Goal: Information Seeking & Learning: Check status

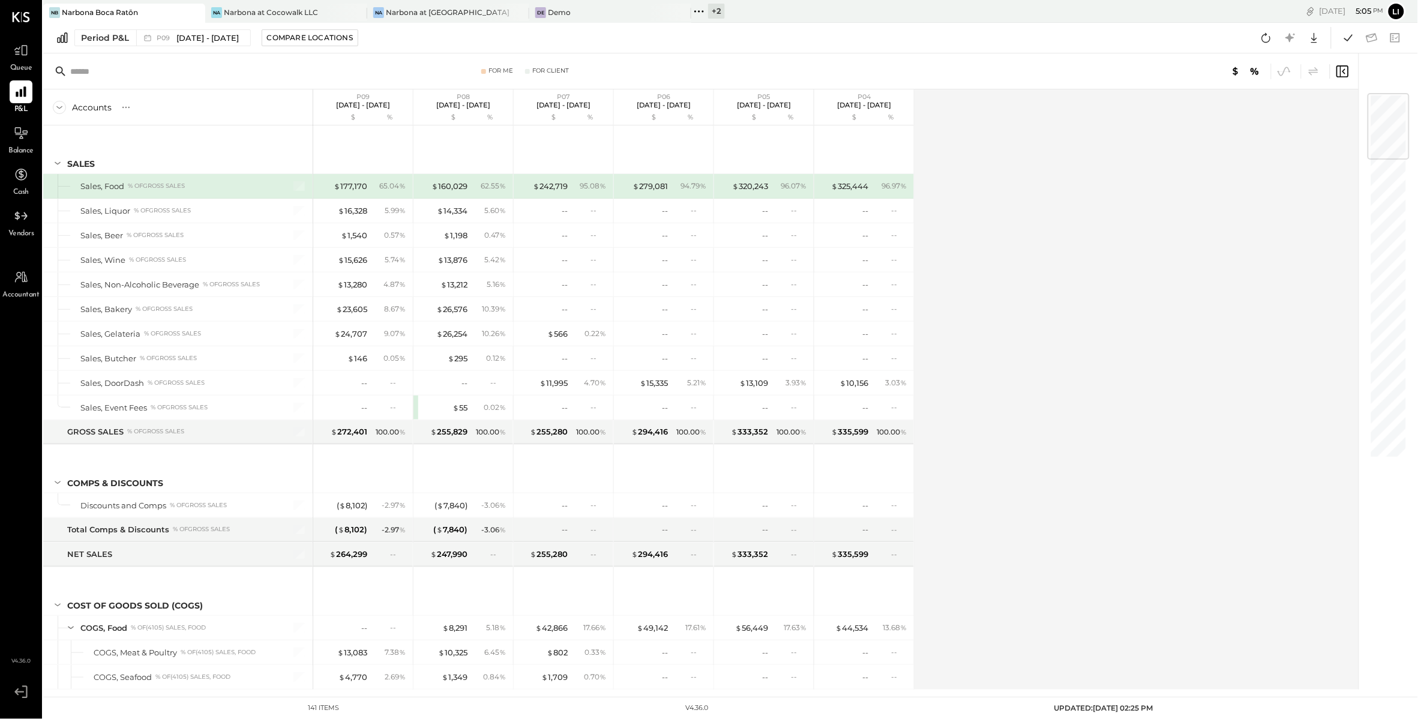
click at [699, 14] on icon at bounding box center [699, 12] width 16 height 16
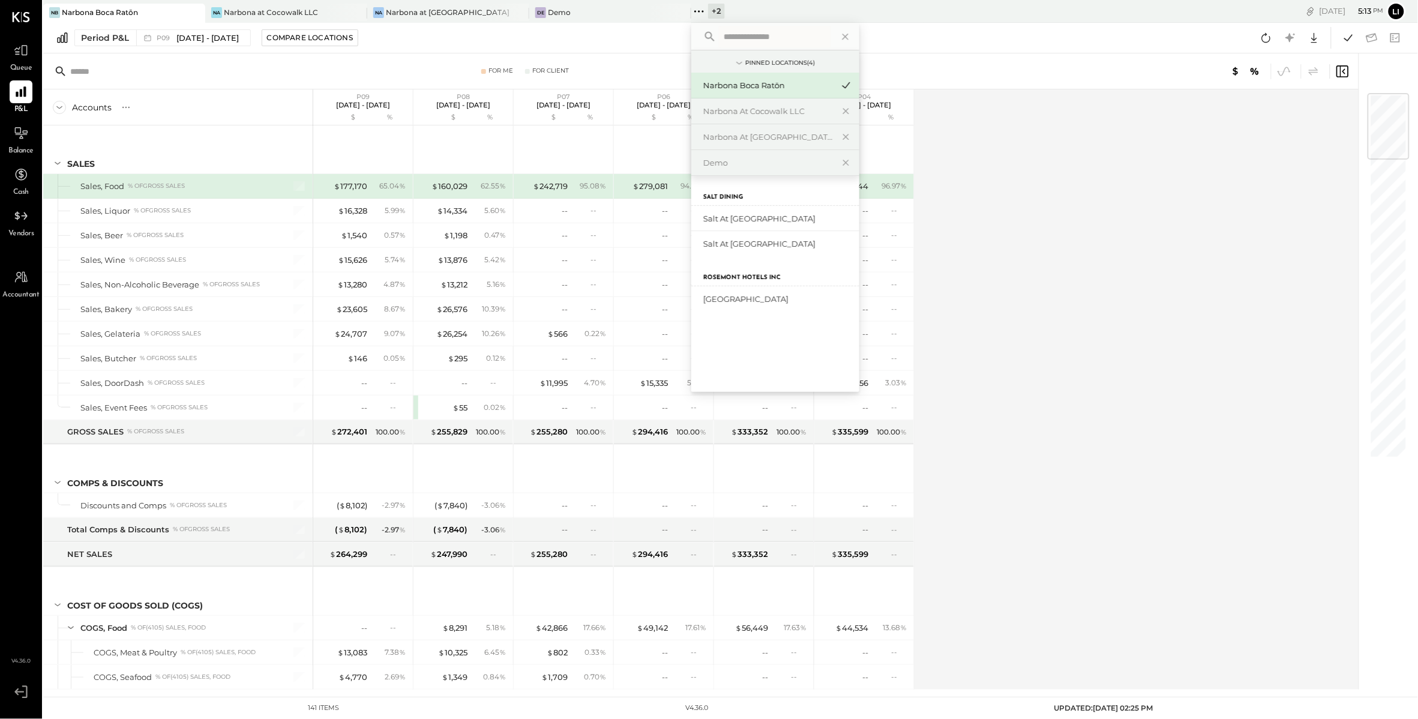
click at [759, 7] on div "+ 2 Pinned Locations ( 4 ) Narbona [GEOGRAPHIC_DATA] at [GEOGRAPHIC_DATA] Narbo…" at bounding box center [807, 11] width 232 height 23
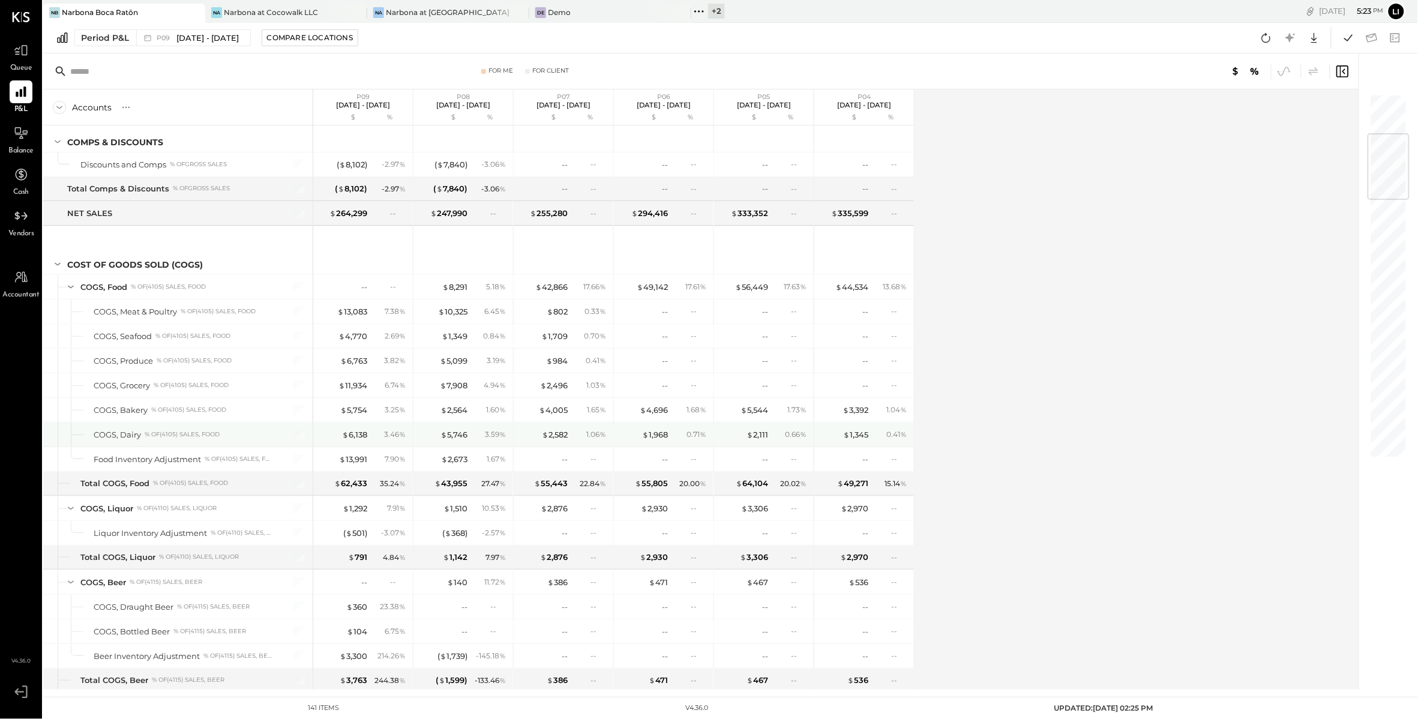
scroll to position [342, 0]
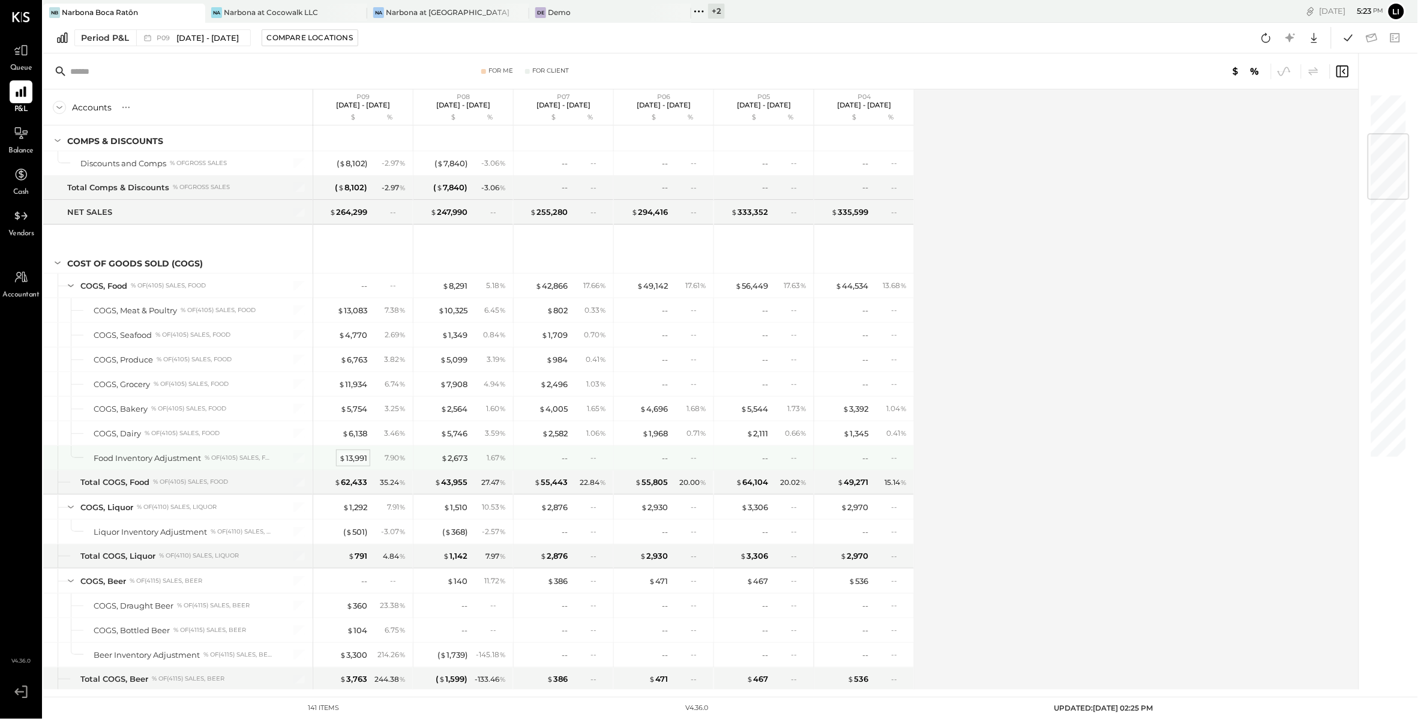
click at [354, 464] on div "$ 13,991" at bounding box center [353, 458] width 28 height 11
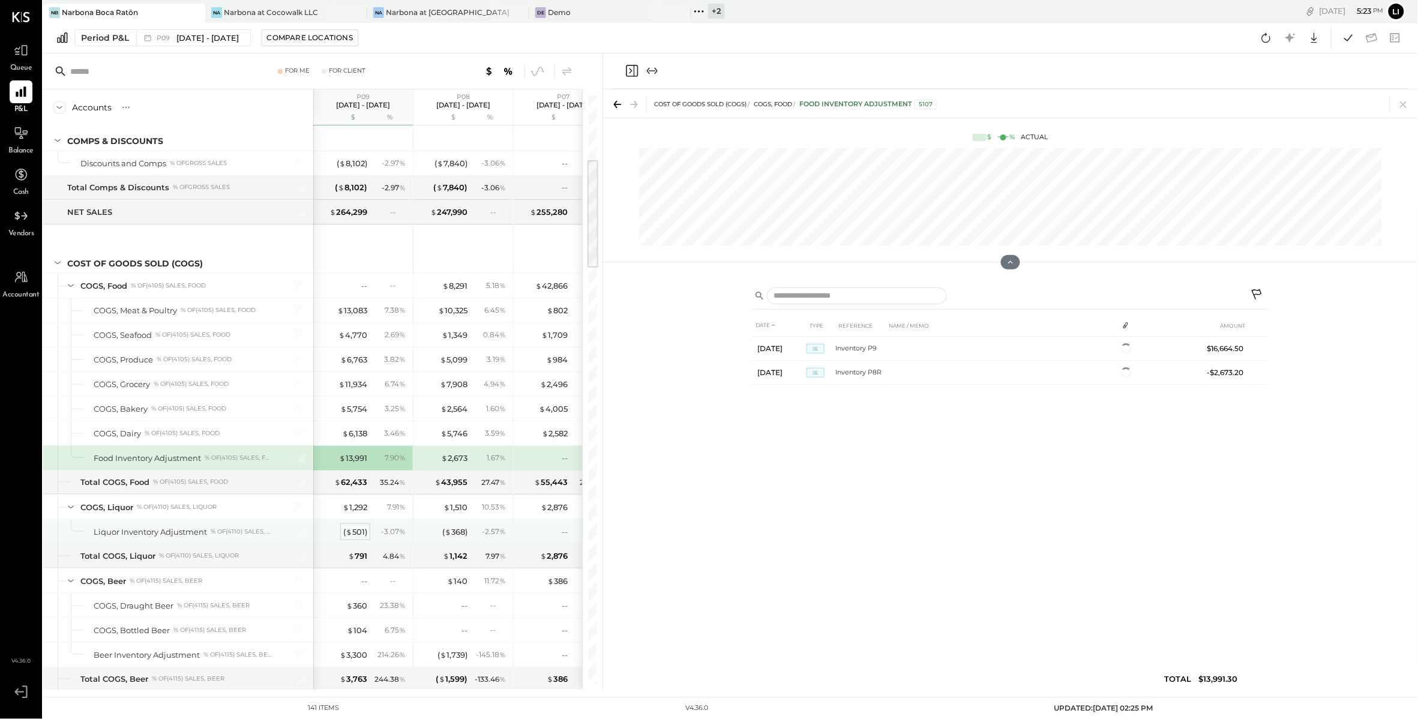
click at [355, 536] on div "( $ 501 )" at bounding box center [355, 531] width 24 height 11
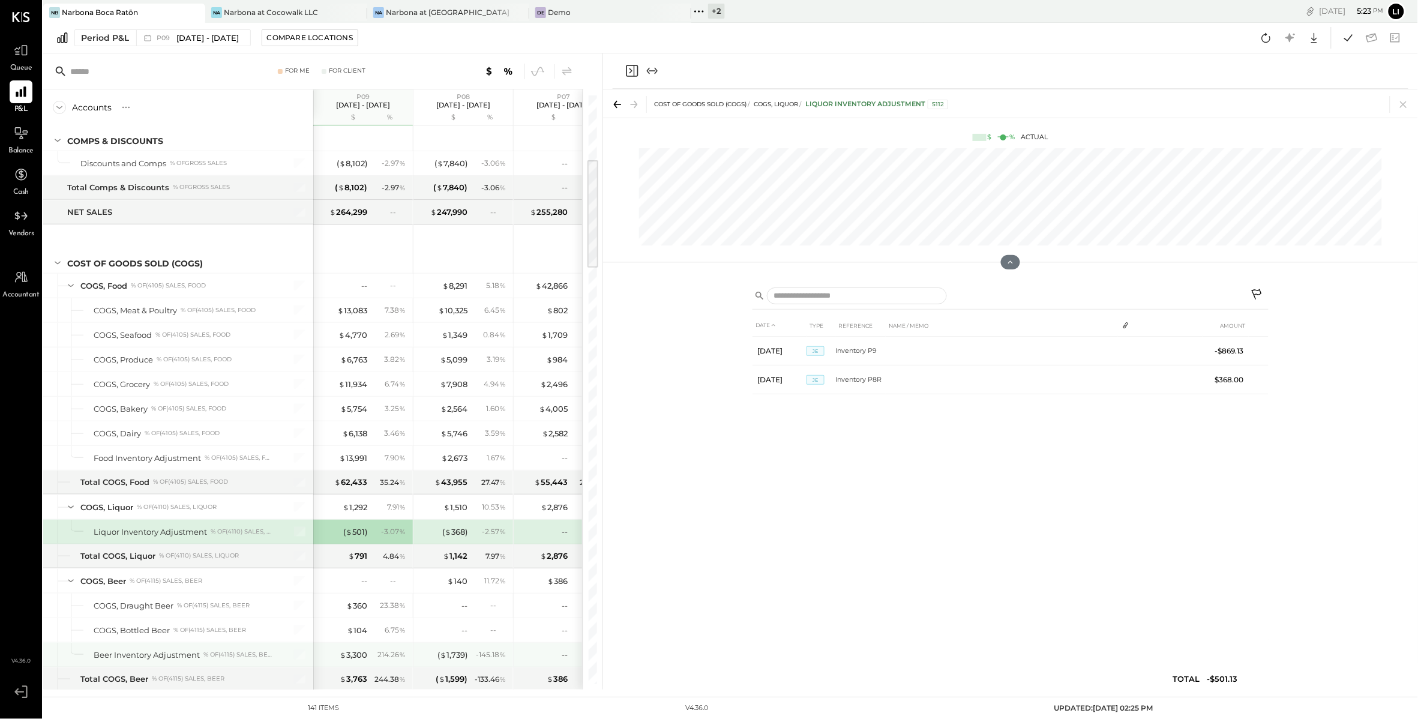
click at [355, 653] on div "$ 3,300 214.26 %" at bounding box center [364, 655] width 90 height 24
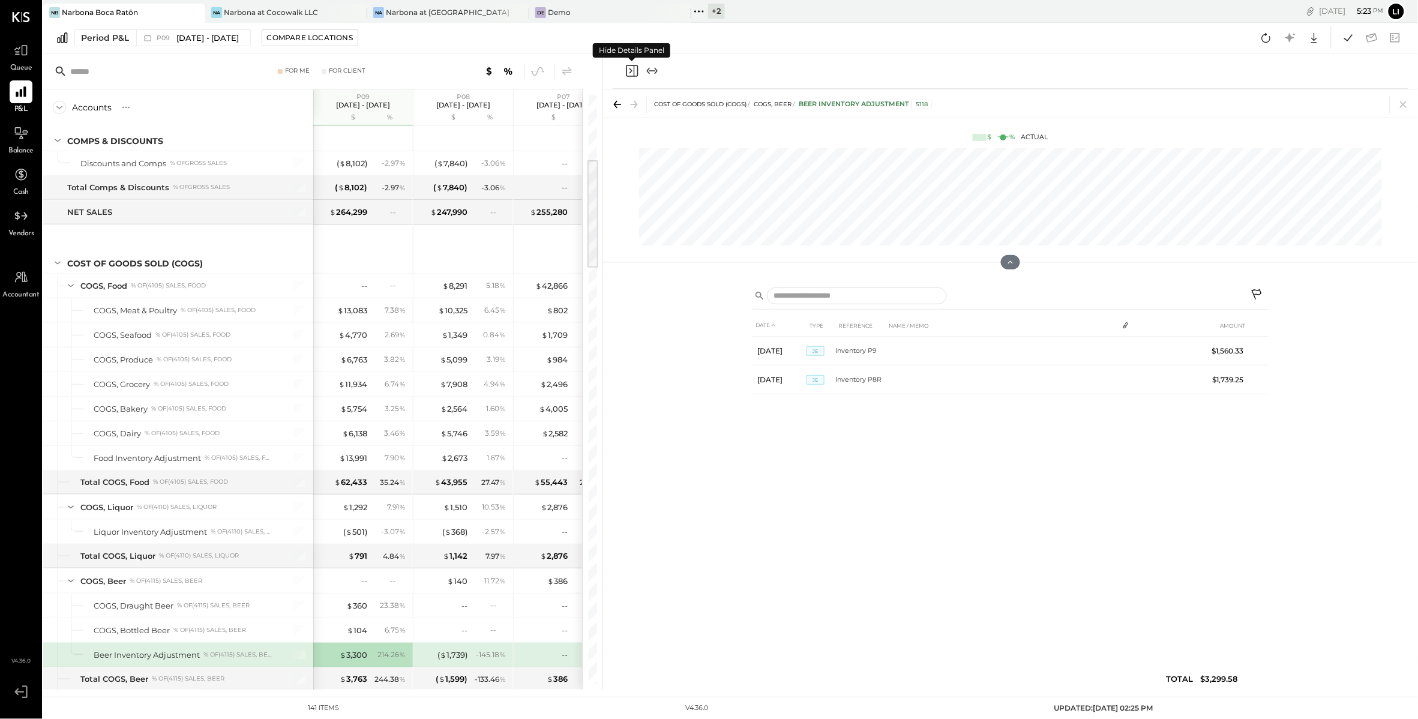
click at [628, 71] on icon "Close panel" at bounding box center [632, 71] width 14 height 14
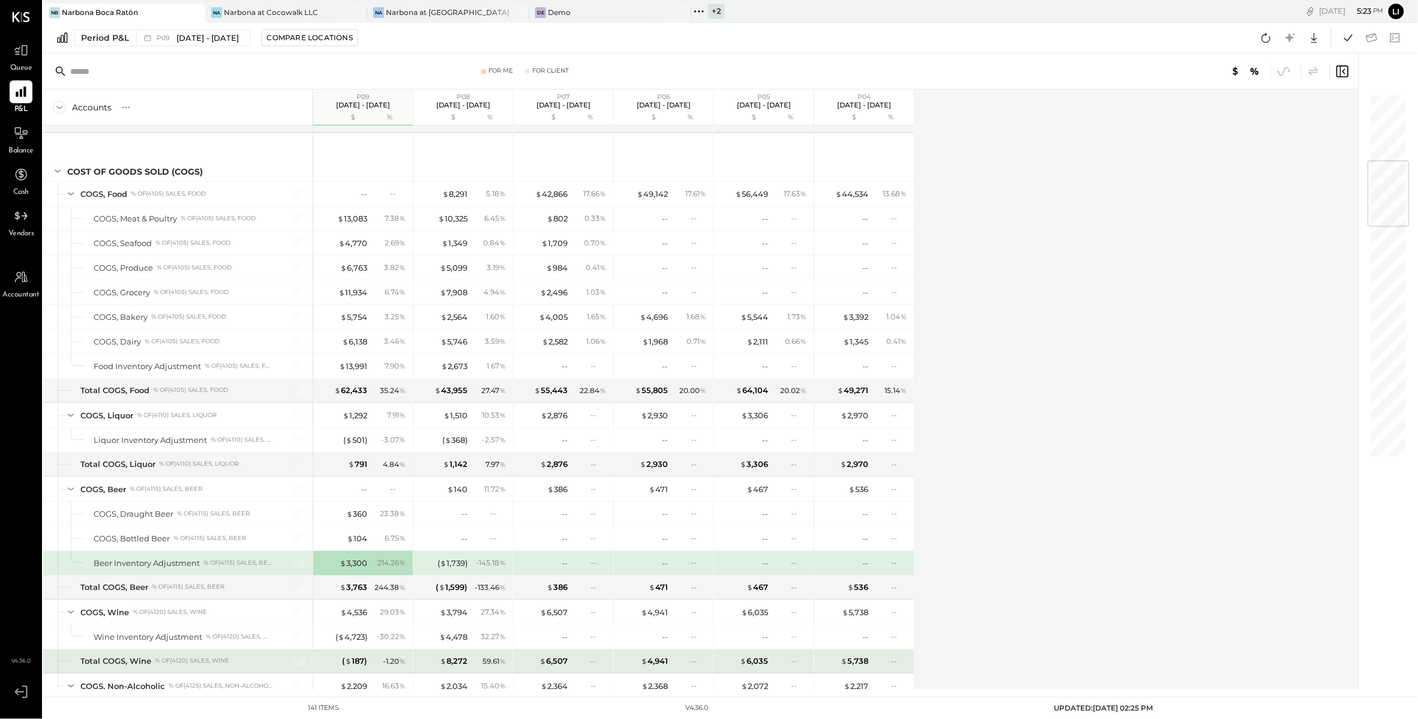
scroll to position [589, 0]
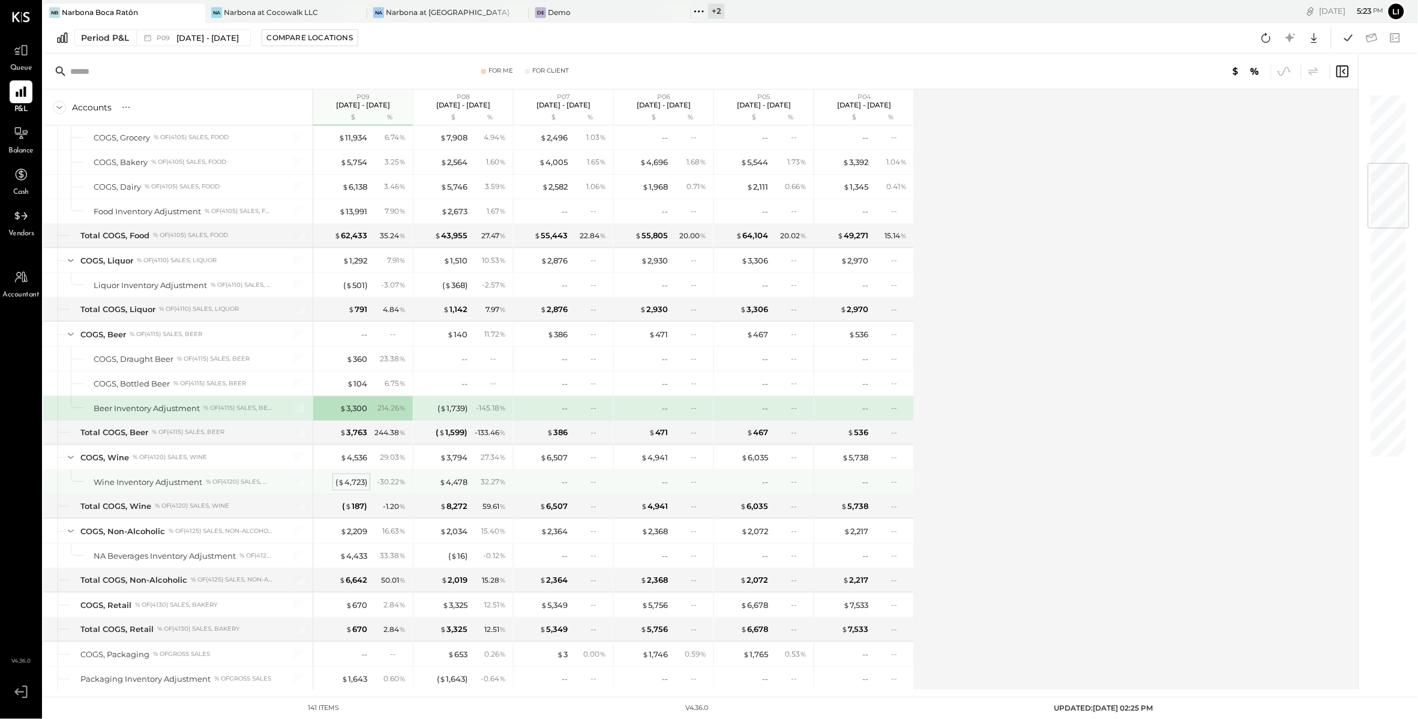
click at [358, 488] on div "( $ 4,723 )" at bounding box center [352, 482] width 32 height 11
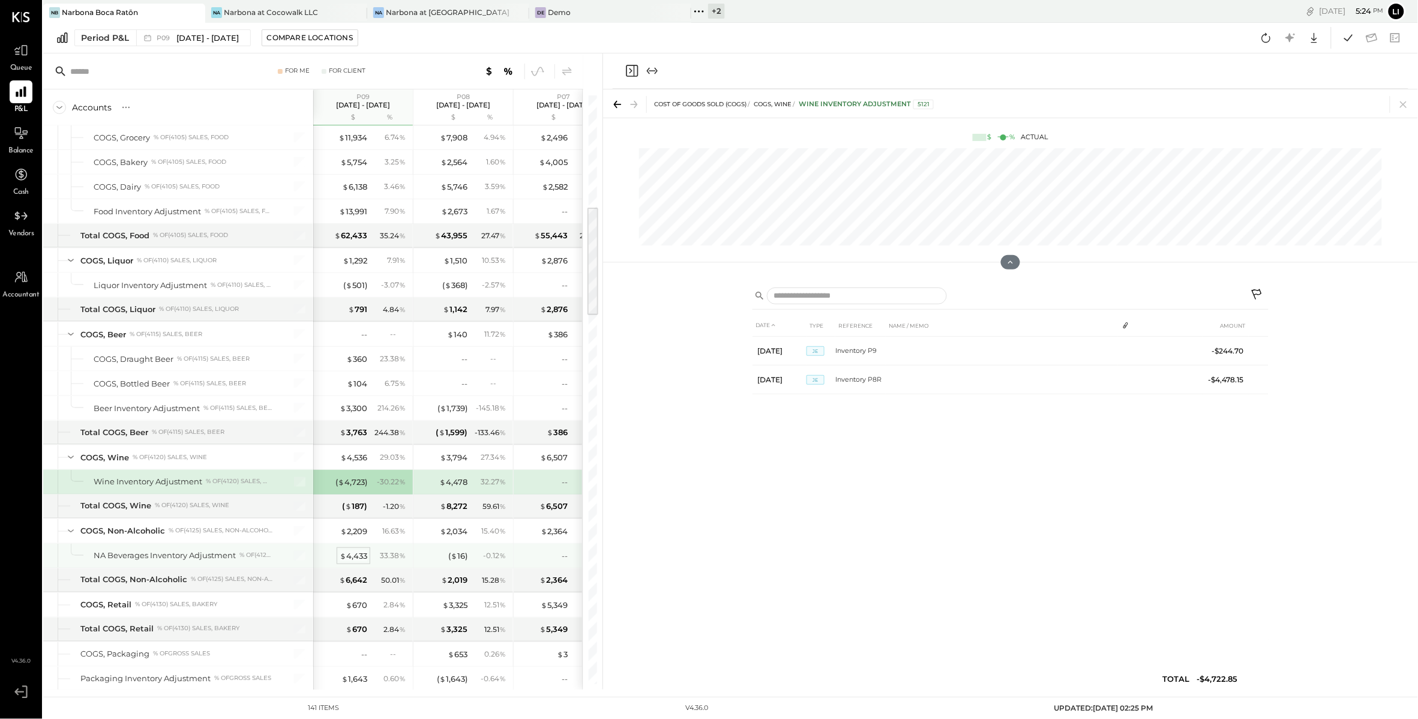
click at [346, 562] on div "$ 4,433" at bounding box center [354, 555] width 28 height 11
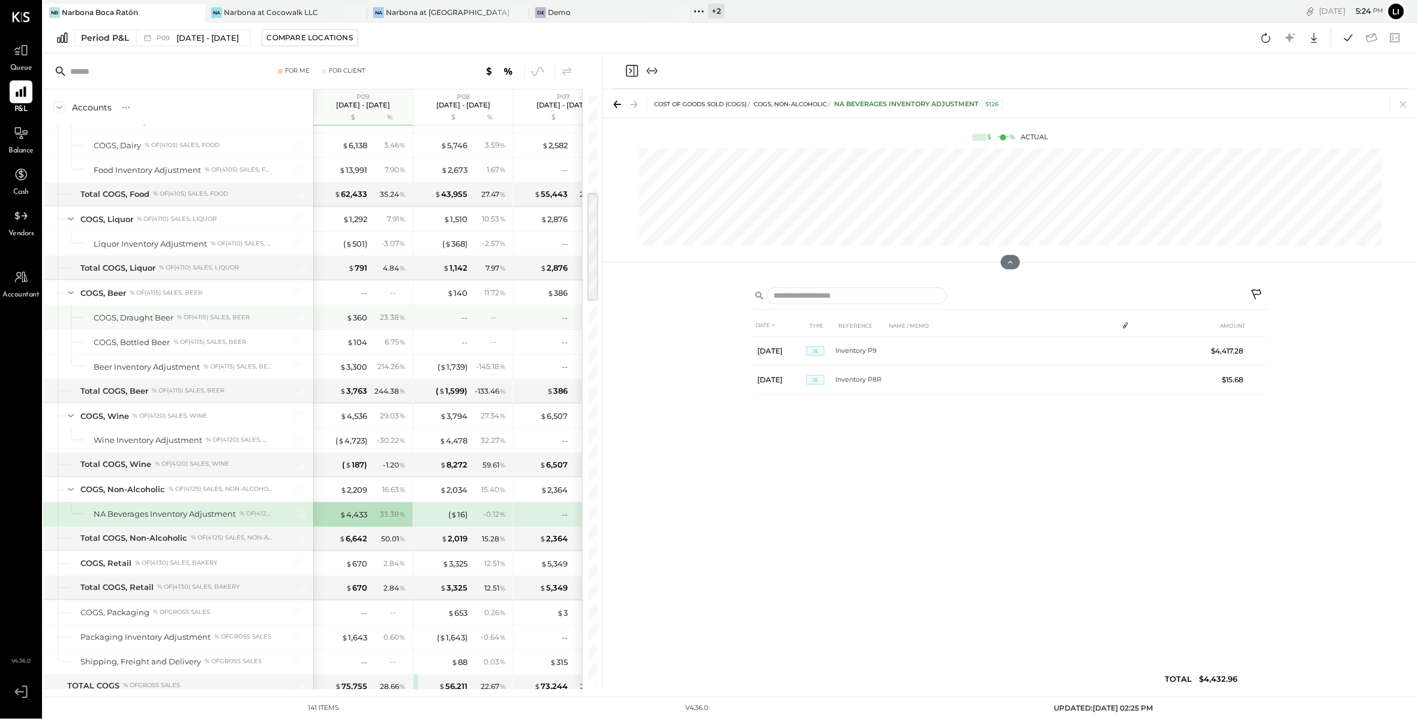
scroll to position [504, 0]
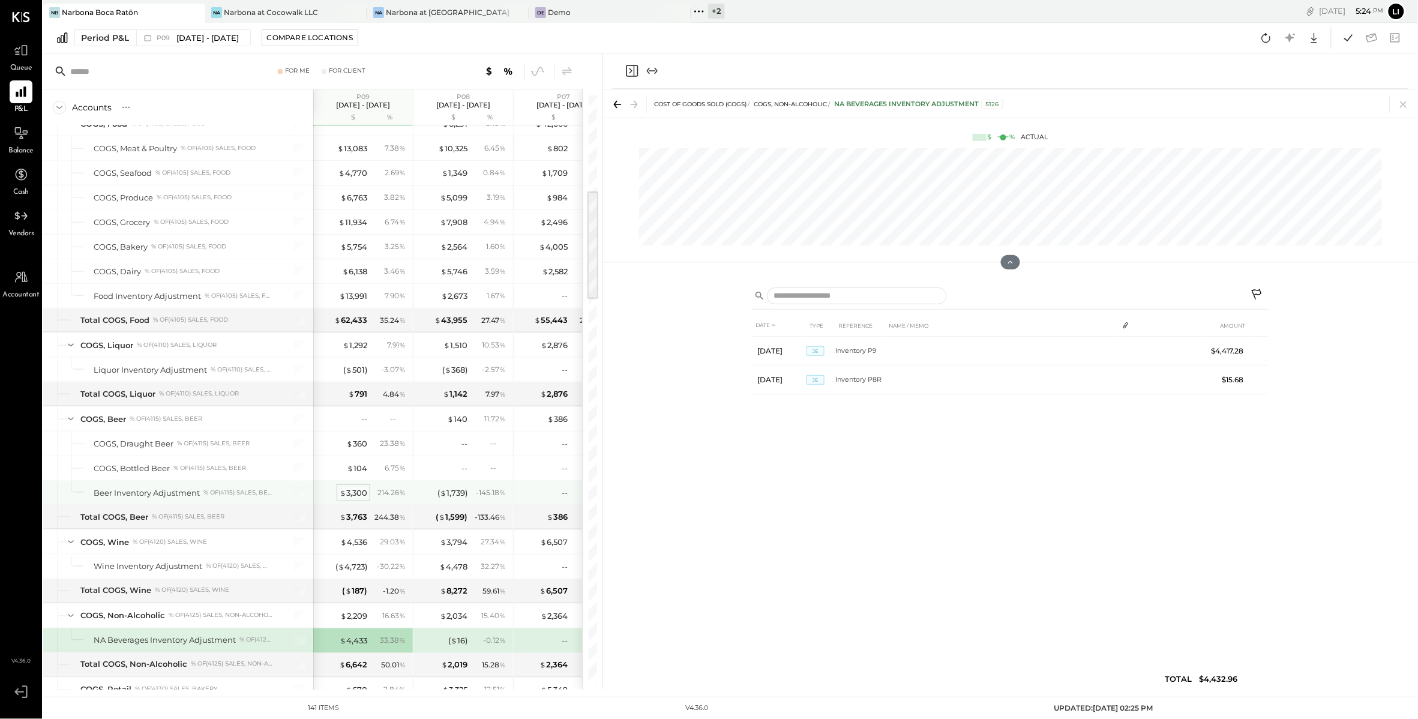
click at [360, 499] on div "$ 3,300" at bounding box center [354, 492] width 28 height 11
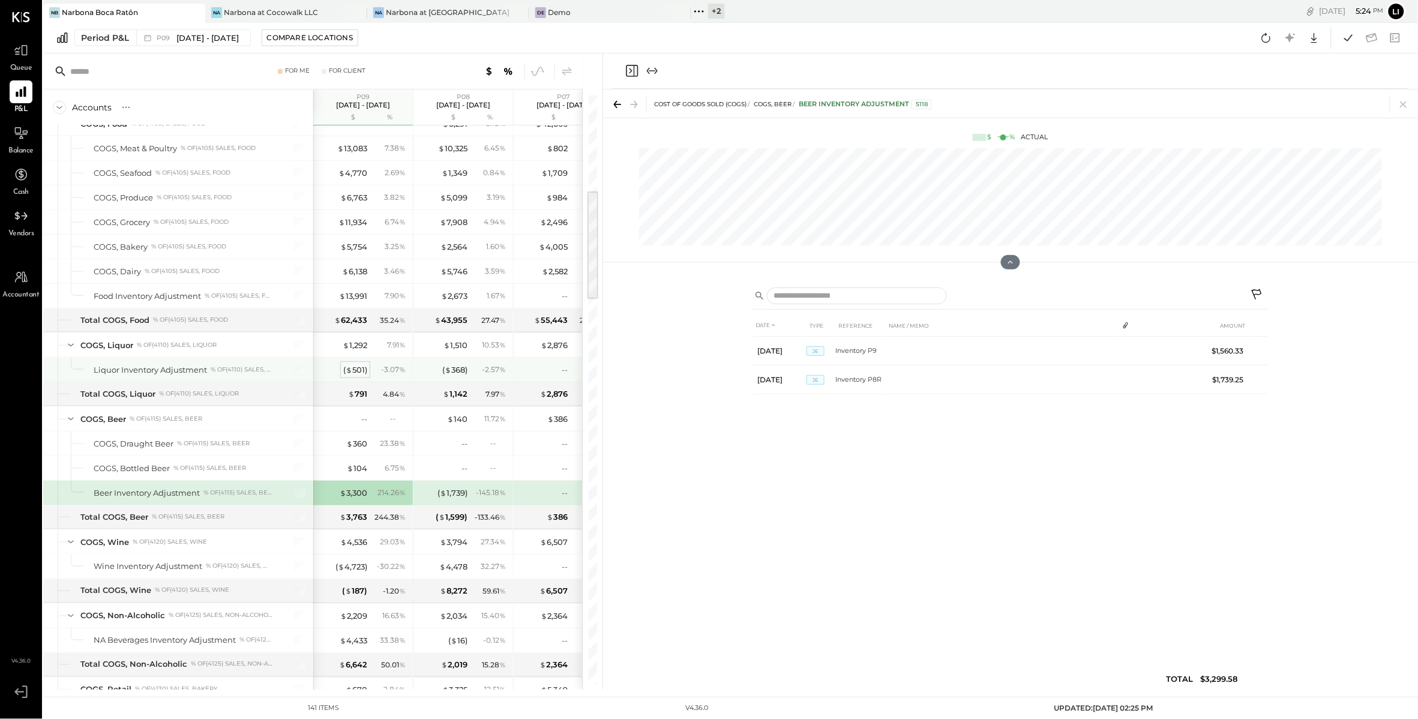
click at [358, 370] on div "( $ 501 )" at bounding box center [355, 369] width 24 height 11
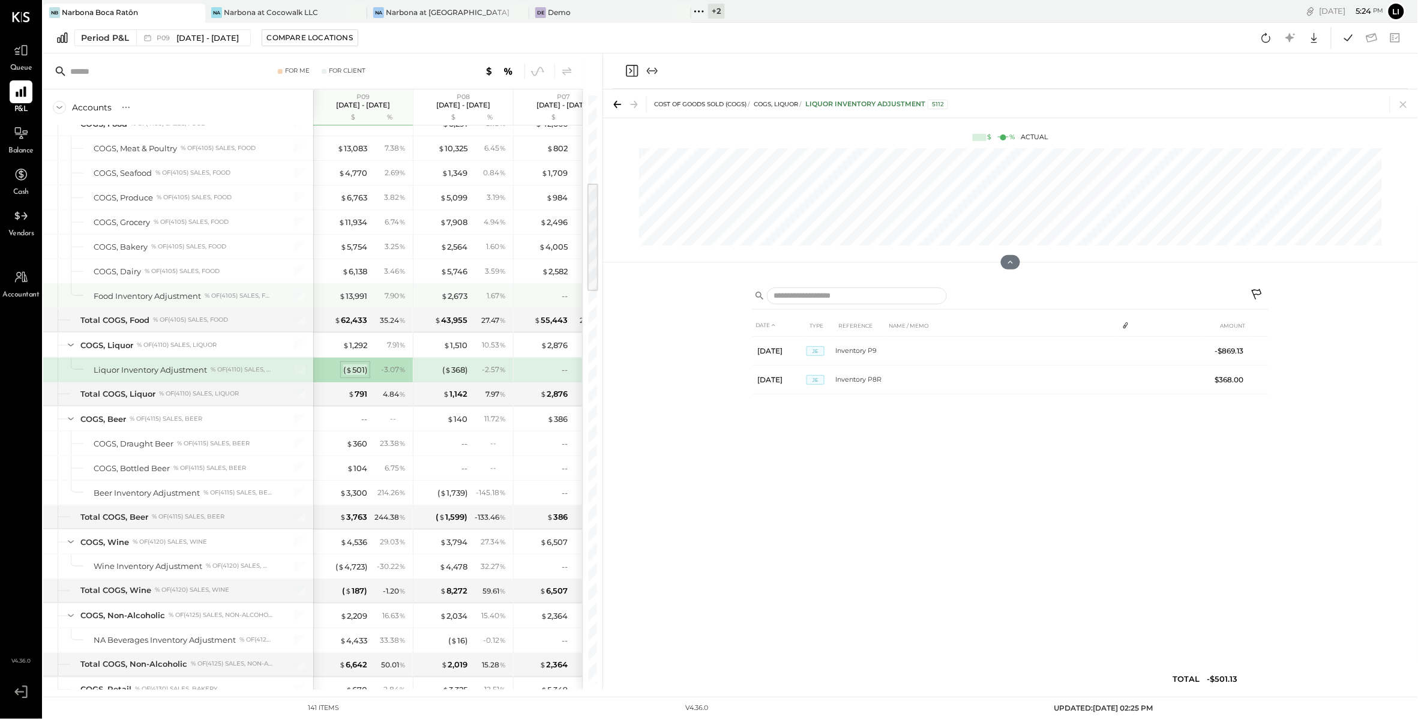
scroll to position [429, 0]
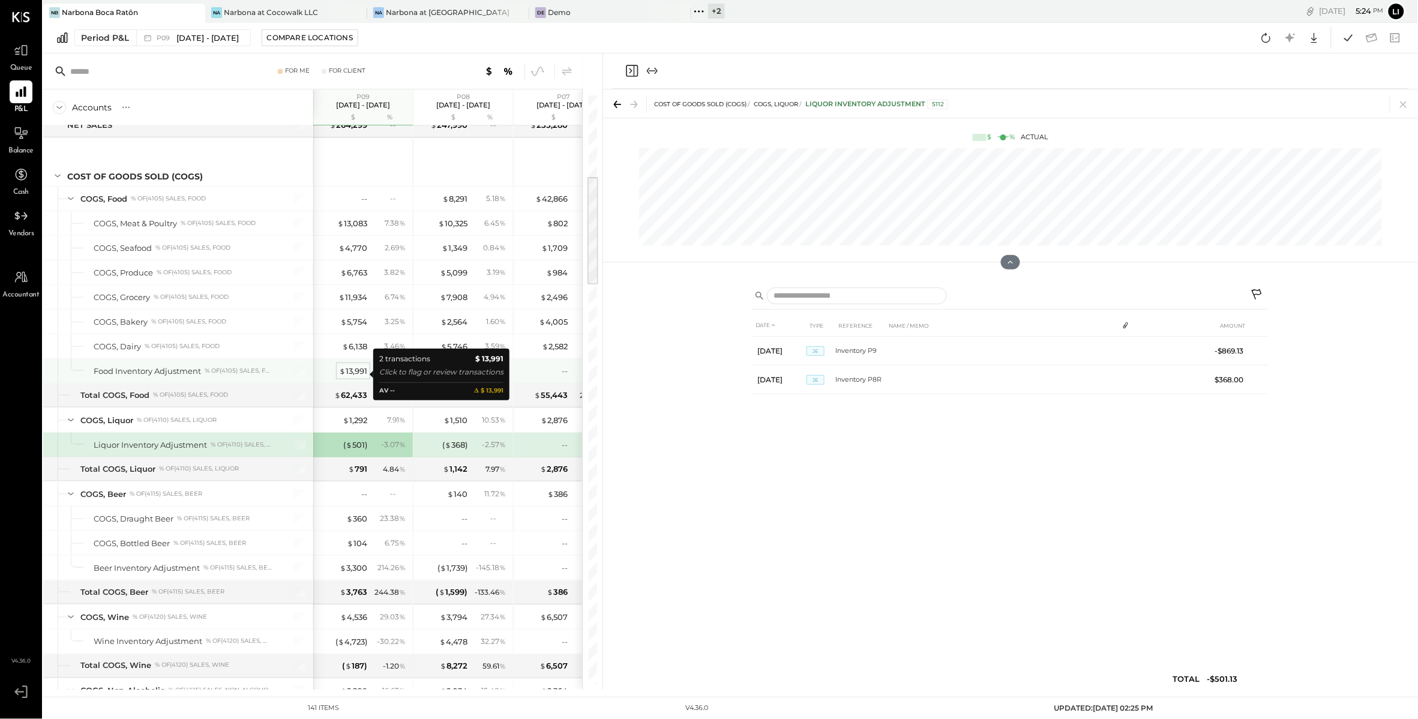
click at [367, 374] on div "$ 13,991" at bounding box center [353, 371] width 28 height 11
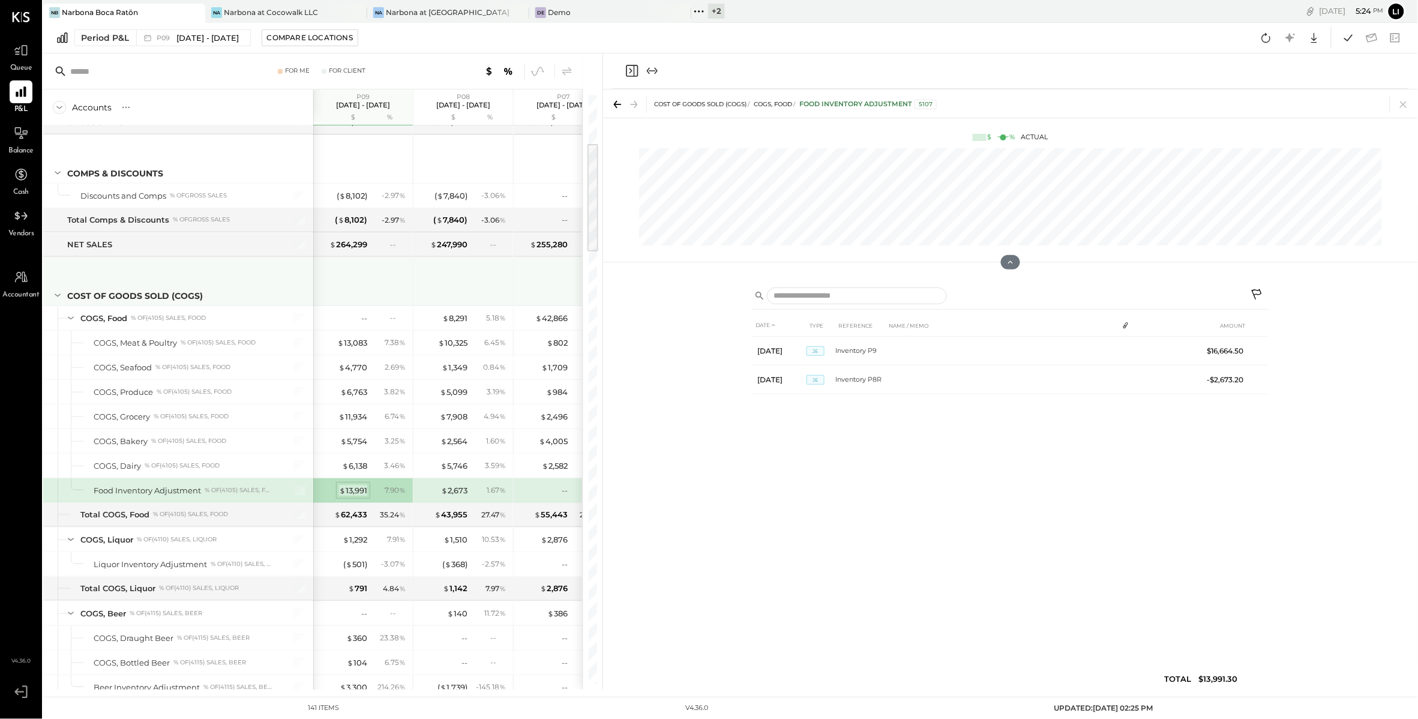
scroll to position [191, 0]
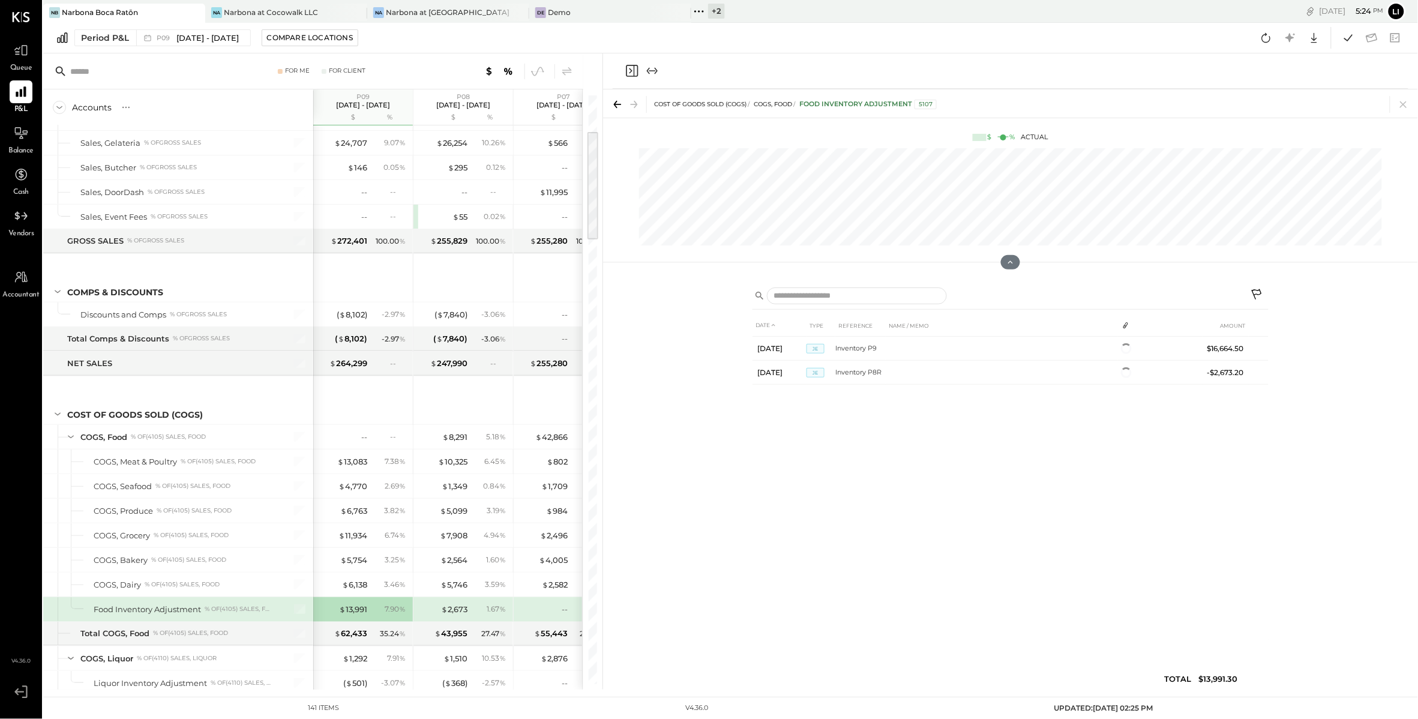
click at [643, 70] on div at bounding box center [642, 71] width 35 height 14
click at [636, 69] on icon "Close panel" at bounding box center [632, 71] width 14 height 14
